Goal: Task Accomplishment & Management: Complete application form

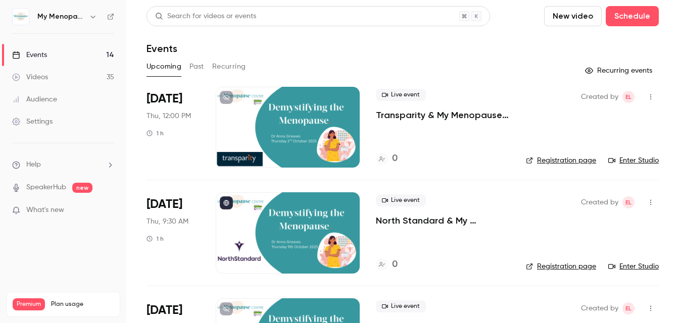
click at [91, 17] on icon "button" at bounding box center [92, 17] width 5 height 3
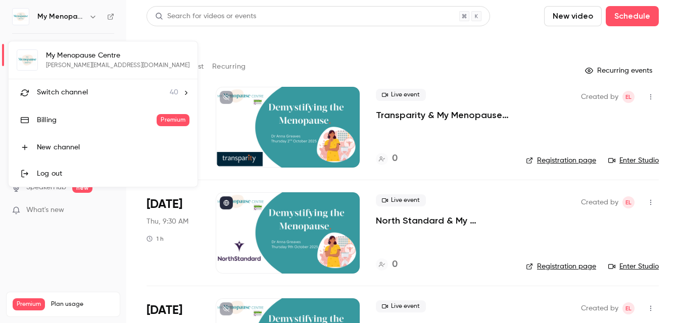
click at [56, 148] on div "New channel" at bounding box center [113, 147] width 152 height 10
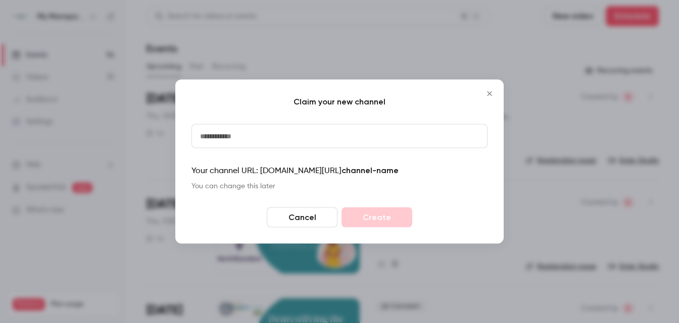
click at [205, 138] on input at bounding box center [339, 136] width 296 height 24
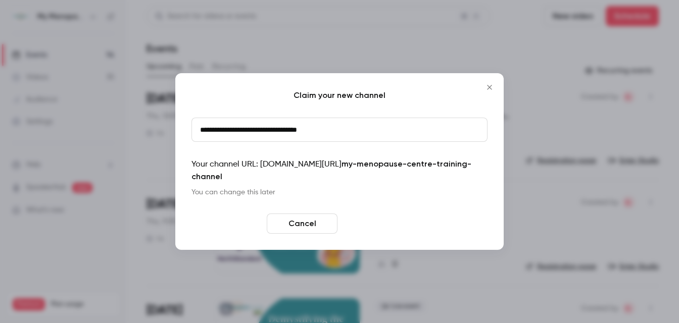
type input "**********"
click at [369, 221] on button "Create" at bounding box center [376, 224] width 71 height 20
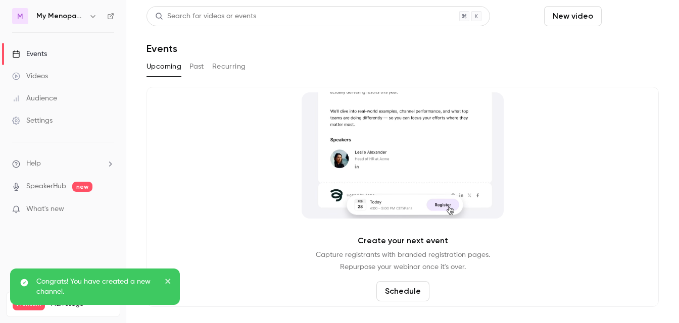
click at [615, 15] on button "Schedule" at bounding box center [631, 16] width 53 height 20
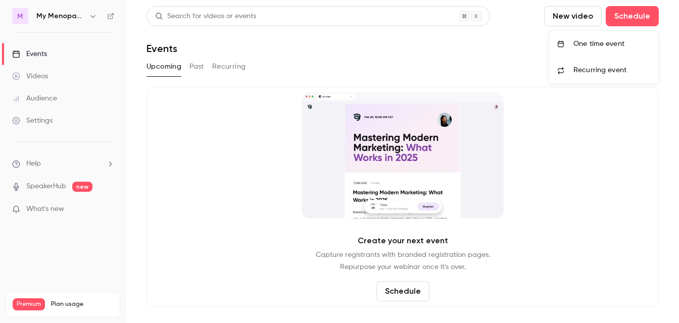
click at [595, 42] on div "One time event" at bounding box center [611, 44] width 77 height 10
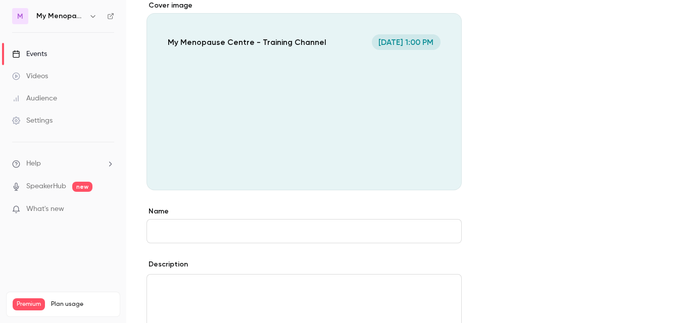
scroll to position [91, 0]
click at [180, 236] on input "Name" at bounding box center [303, 231] width 315 height 24
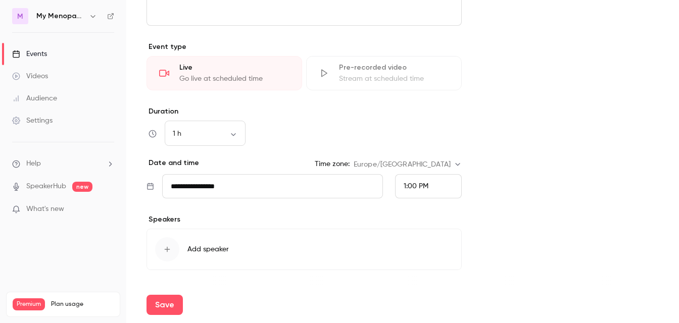
scroll to position [435, 0]
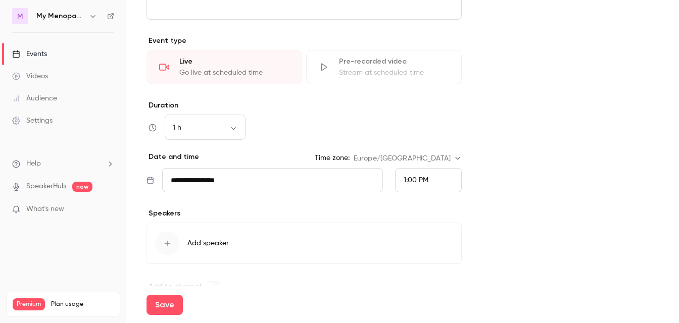
type input "**********"
click at [242, 179] on input "**********" at bounding box center [272, 180] width 221 height 24
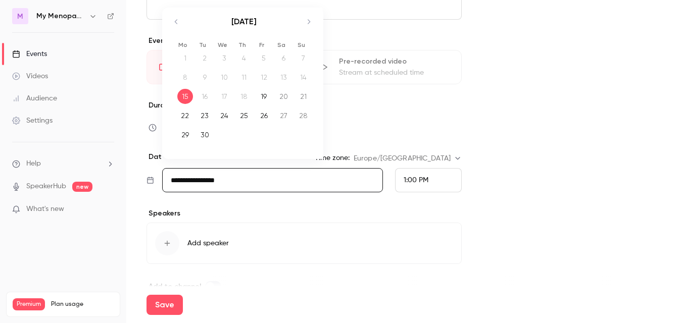
click at [265, 95] on div "19" at bounding box center [264, 96] width 16 height 15
type input "**********"
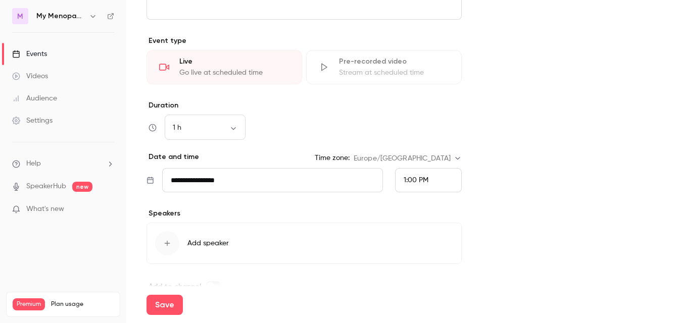
click at [437, 180] on div "1:00 PM" at bounding box center [428, 180] width 67 height 24
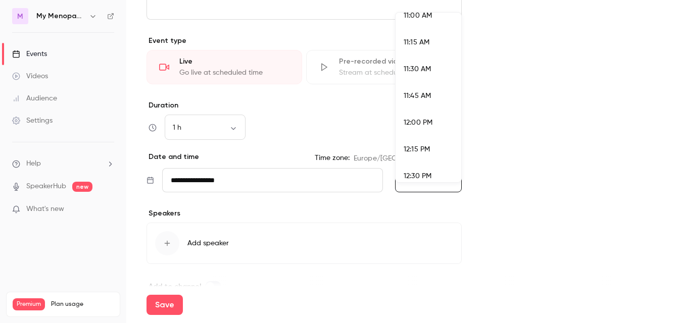
scroll to position [1177, 0]
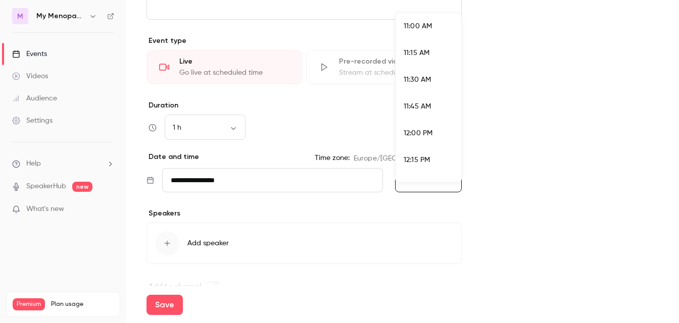
click at [419, 23] on span "11:00 AM" at bounding box center [417, 26] width 28 height 7
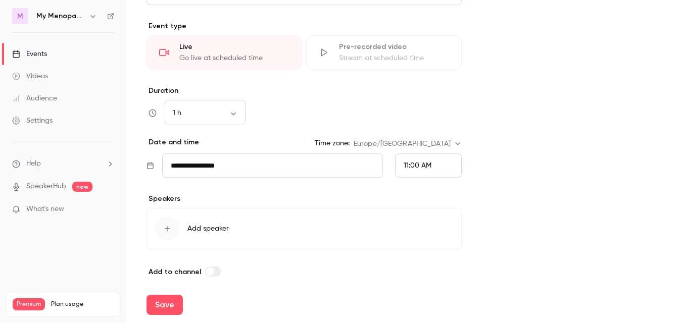
scroll to position [456, 0]
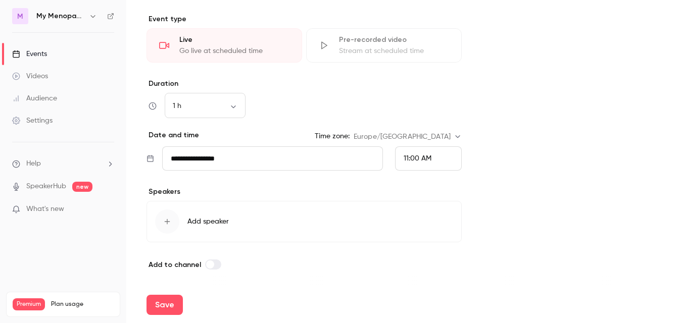
click at [215, 220] on span "Add speaker" at bounding box center [207, 222] width 41 height 10
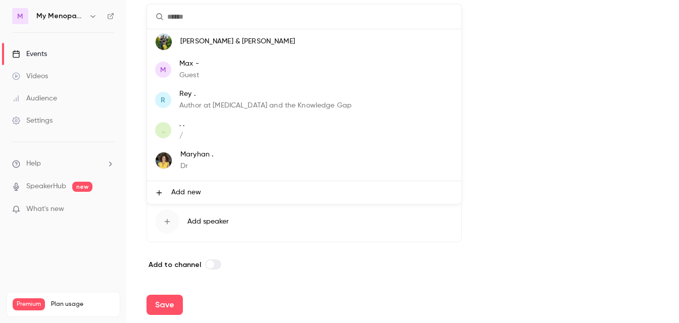
click at [182, 22] on input "text" at bounding box center [304, 17] width 314 height 24
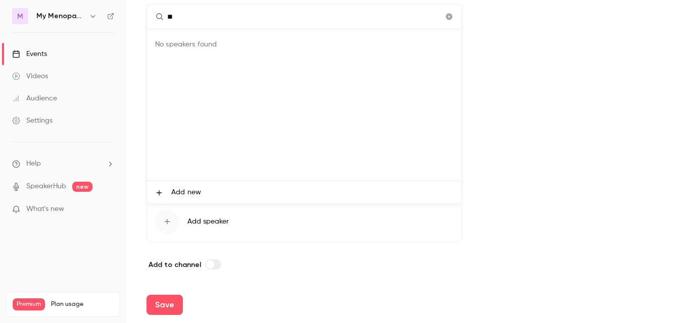
type input "*"
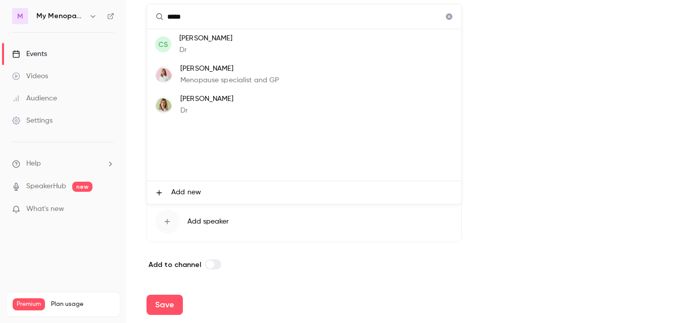
type input "*****"
click at [194, 72] on p "[PERSON_NAME]" at bounding box center [229, 69] width 99 height 11
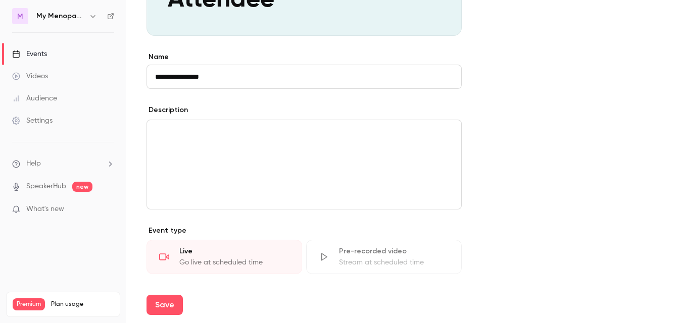
scroll to position [191, 0]
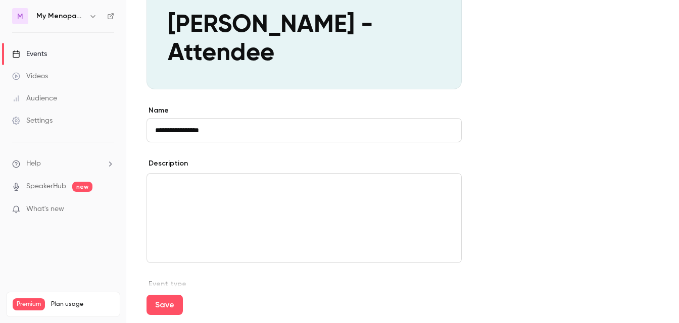
click at [177, 176] on div "editor" at bounding box center [304, 218] width 314 height 89
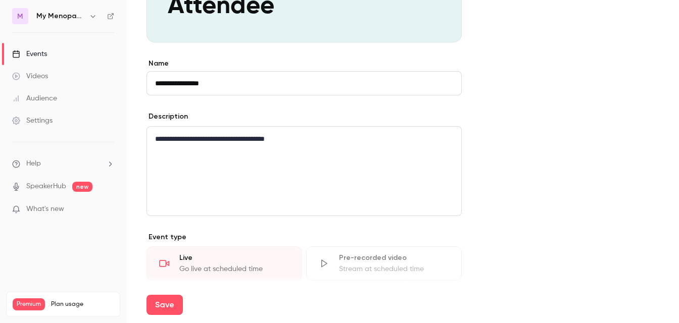
scroll to position [245, 0]
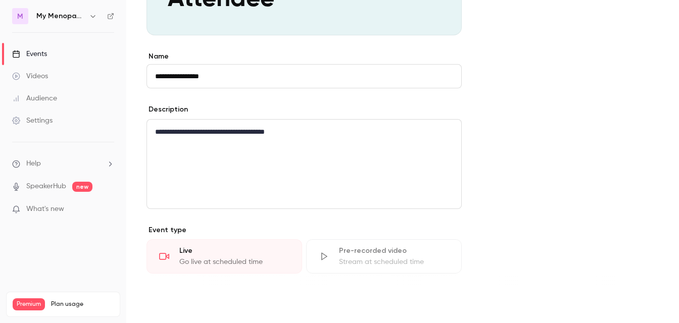
click at [165, 304] on button "Save" at bounding box center [164, 305] width 36 height 20
type input "**********"
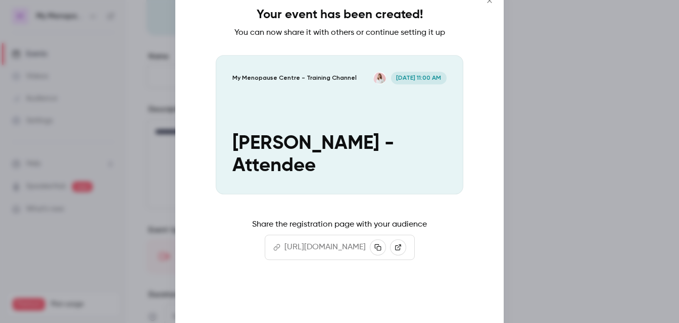
click at [337, 305] on button "Continue" at bounding box center [339, 304] width 101 height 24
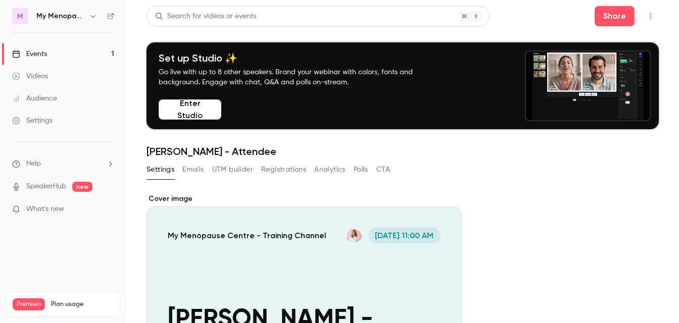
click at [40, 52] on div "Events" at bounding box center [29, 54] width 35 height 10
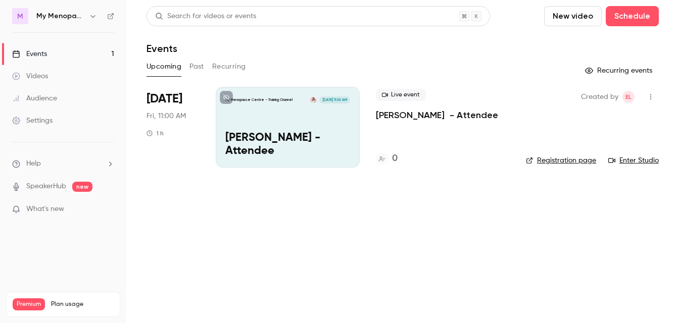
click at [615, 95] on icon "button" at bounding box center [650, 96] width 8 height 7
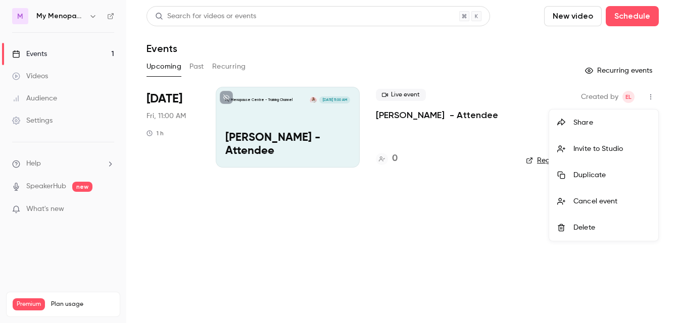
click at [581, 122] on div "Share" at bounding box center [611, 123] width 77 height 10
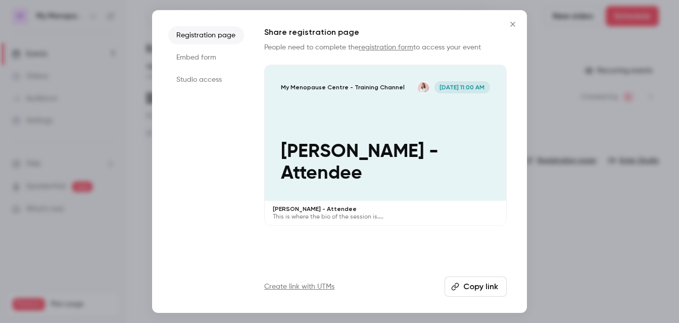
click at [476, 286] on button "Copy link" at bounding box center [475, 287] width 62 height 20
click at [473, 286] on button "Copy link" at bounding box center [475, 287] width 62 height 20
click at [512, 23] on icon "Close" at bounding box center [512, 24] width 5 height 5
click at [512, 23] on div "Search for videos or events New video Schedule" at bounding box center [402, 16] width 512 height 20
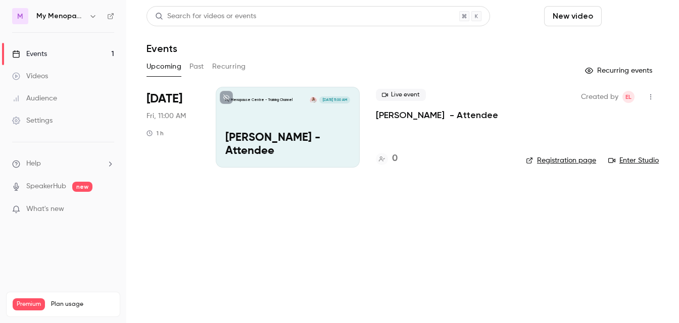
click at [615, 17] on button "Schedule" at bounding box center [631, 16] width 53 height 20
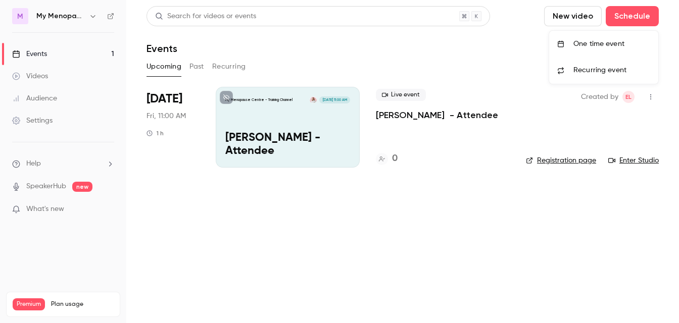
click at [592, 40] on div "One time event" at bounding box center [611, 44] width 77 height 10
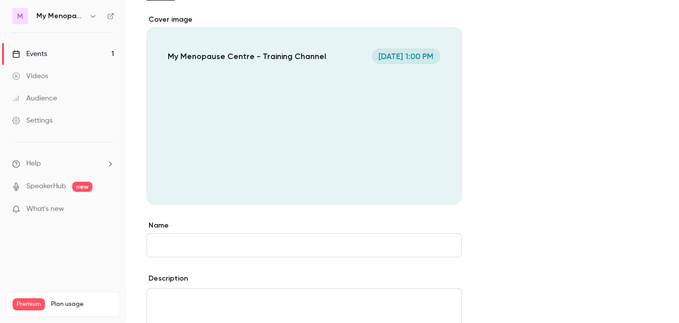
scroll to position [103, 0]
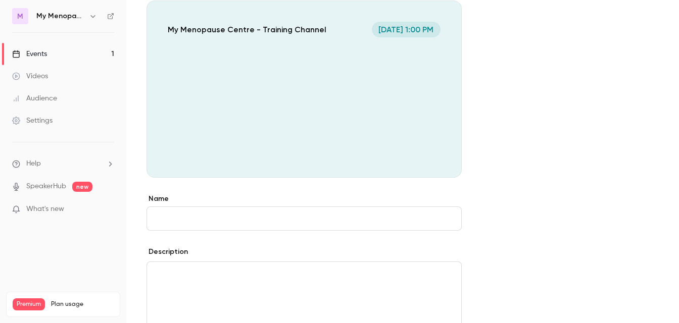
click at [172, 220] on input "Name" at bounding box center [303, 219] width 315 height 24
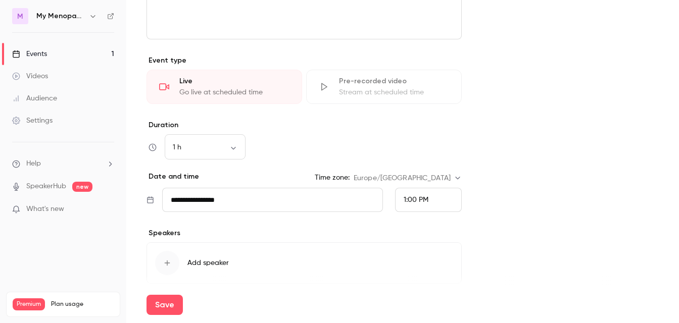
scroll to position [456, 0]
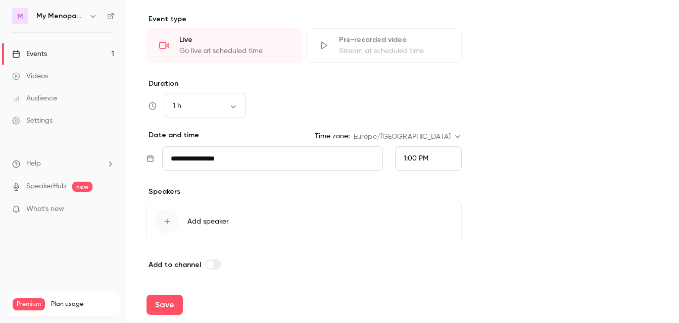
type input "**********"
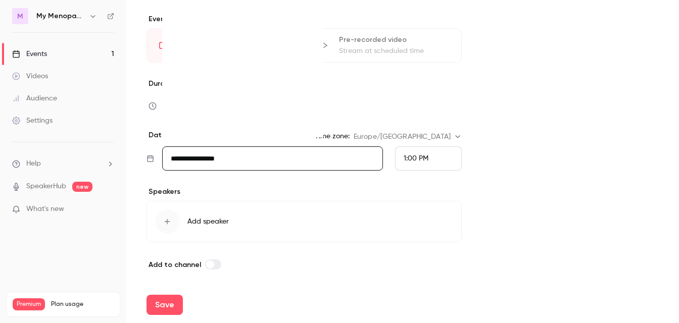
click at [228, 157] on input "**********" at bounding box center [272, 158] width 221 height 24
click at [268, 75] on div "19" at bounding box center [264, 74] width 16 height 15
type input "**********"
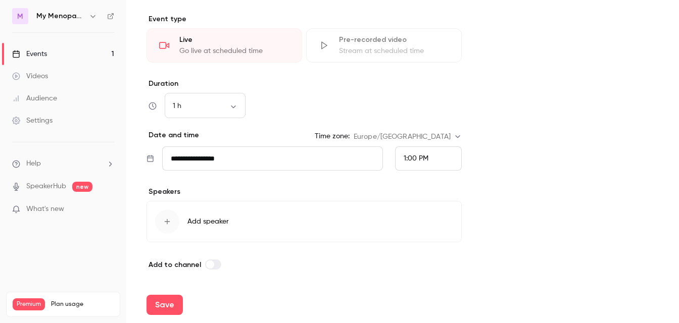
click at [423, 159] on span "1:00 PM" at bounding box center [415, 158] width 25 height 7
click at [423, 55] on span "11:30 AM" at bounding box center [416, 53] width 27 height 7
click at [163, 305] on button "Save" at bounding box center [164, 305] width 36 height 20
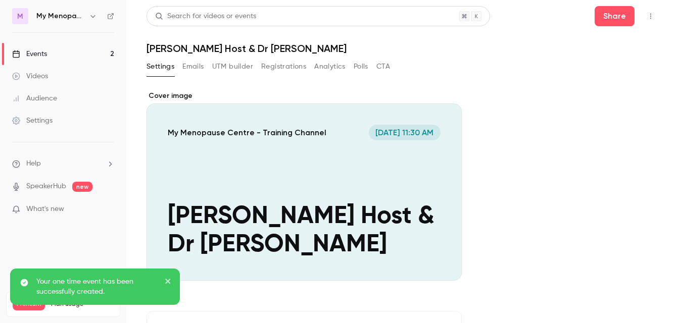
click at [24, 53] on div "Events" at bounding box center [29, 54] width 35 height 10
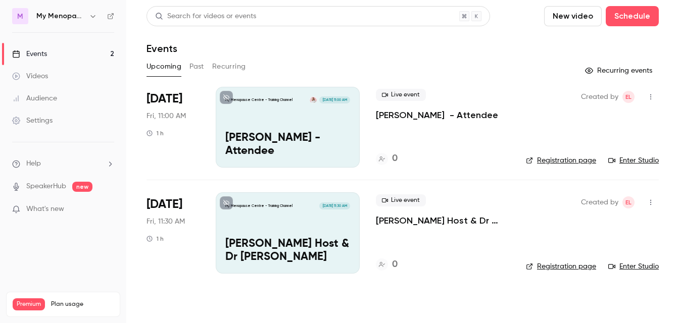
click at [429, 237] on div "Live event [PERSON_NAME] Host & Dr [PERSON_NAME] 0" at bounding box center [443, 232] width 134 height 81
click at [615, 203] on icon "button" at bounding box center [650, 202] width 8 height 7
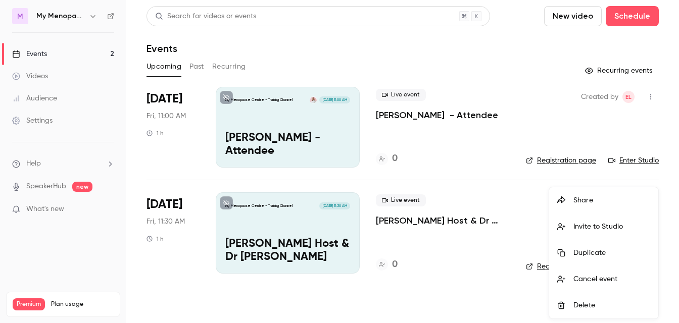
click at [585, 199] on div "Share" at bounding box center [611, 200] width 77 height 10
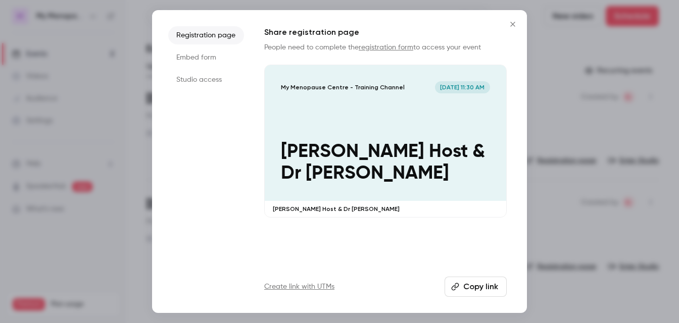
click at [472, 287] on button "Copy link" at bounding box center [475, 287] width 62 height 20
click at [509, 24] on icon "Close" at bounding box center [512, 24] width 12 height 8
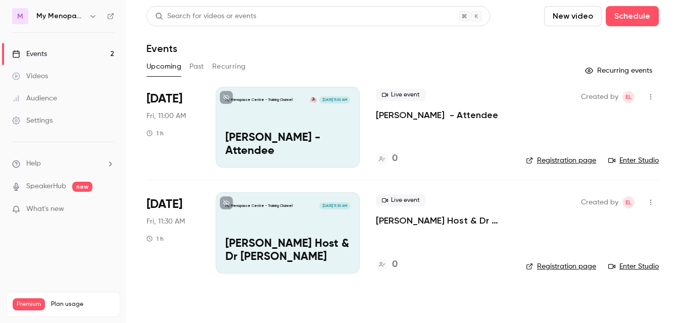
click at [615, 200] on icon "button" at bounding box center [650, 202] width 8 height 7
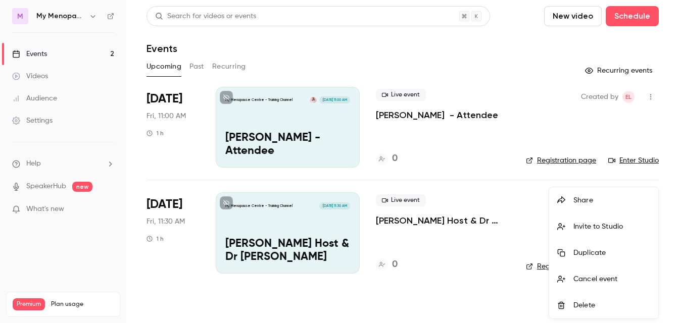
click at [612, 224] on div "Invite to Studio" at bounding box center [611, 227] width 77 height 10
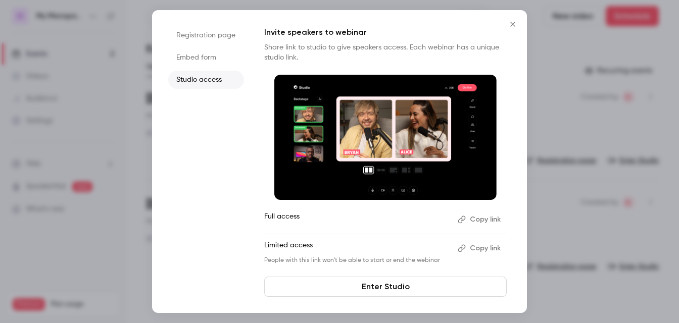
click at [480, 217] on button "Copy link" at bounding box center [479, 220] width 53 height 16
click at [512, 24] on icon "Close" at bounding box center [512, 24] width 5 height 5
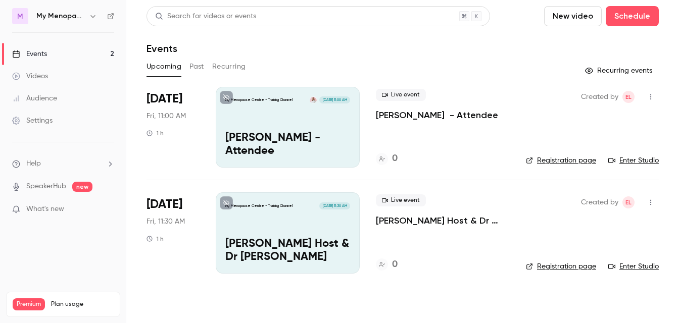
click at [512, 24] on div "Search for videos or events New video Schedule" at bounding box center [402, 16] width 512 height 20
click at [318, 129] on div "My Menopause Centre - Training Channel [DATE] 11:00 AM [PERSON_NAME] - Attendee" at bounding box center [288, 127] width 144 height 81
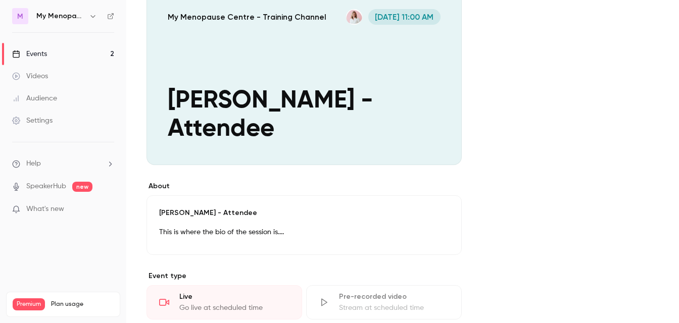
scroll to position [79, 0]
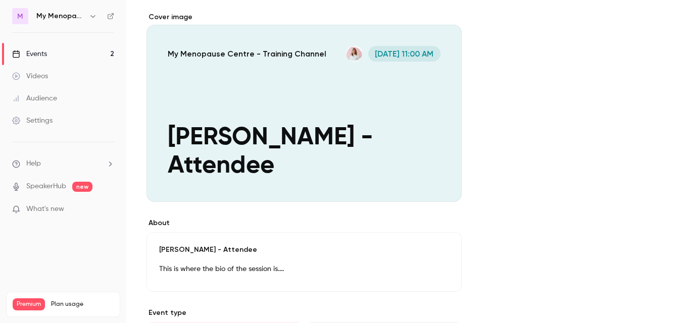
click at [423, 114] on div "Cover image" at bounding box center [303, 107] width 315 height 190
click at [0, 0] on input "My Menopause Centre - Training Channel [DATE] 11:00 AM [PERSON_NAME] - Attendee" at bounding box center [0, 0] width 0 height 0
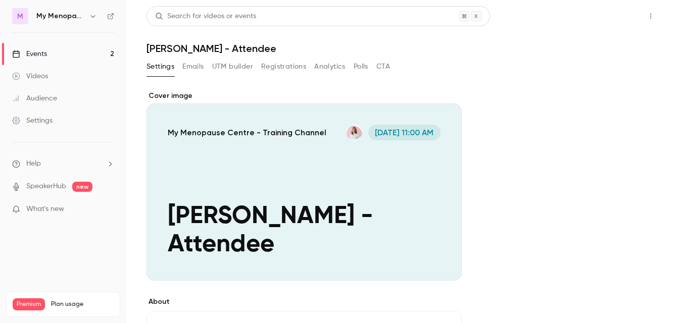
click at [615, 16] on button "Share" at bounding box center [614, 16] width 40 height 20
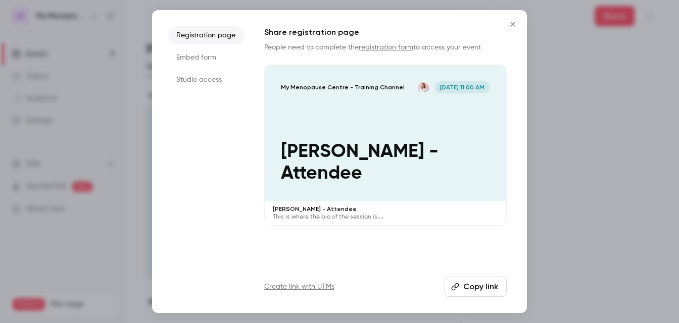
click at [204, 82] on li "Studio access" at bounding box center [206, 80] width 76 height 18
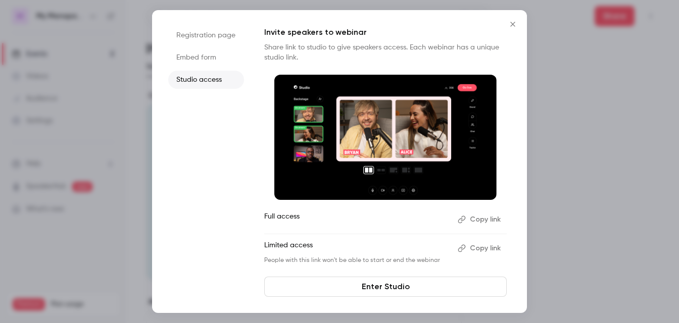
click at [366, 288] on link "Enter Studio" at bounding box center [385, 287] width 242 height 20
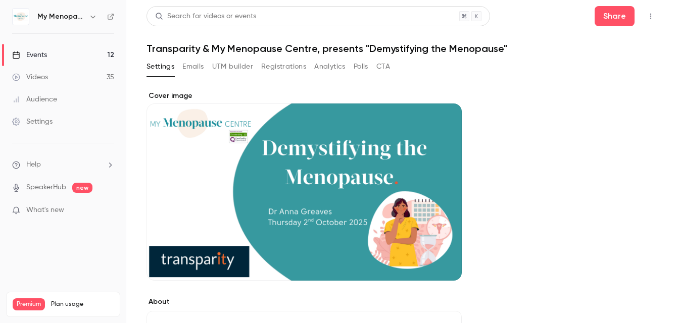
scroll to position [246, 0]
